Goal: Communication & Community: Answer question/provide support

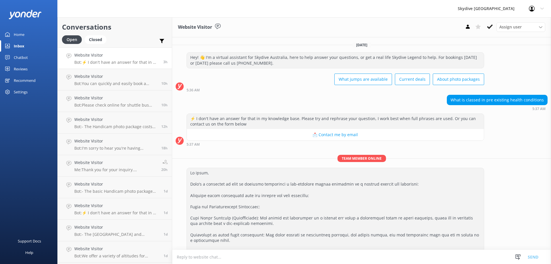
scroll to position [0, 0]
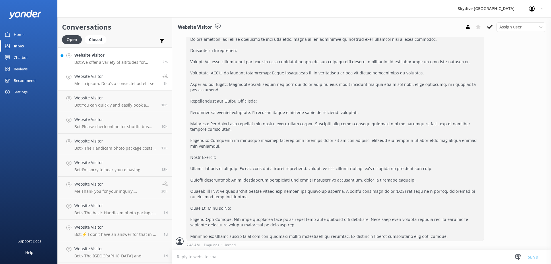
click at [115, 59] on div "Website Visitor Bot: We offer a variety of altitudes for skydiving, with all dr…" at bounding box center [116, 58] width 84 height 12
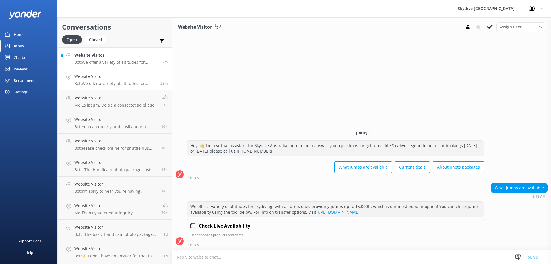
click at [125, 57] on h4 "Website Visitor" at bounding box center [116, 55] width 84 height 6
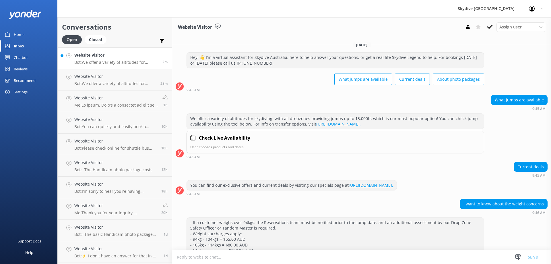
scroll to position [74, 0]
